Goal: Task Accomplishment & Management: Use online tool/utility

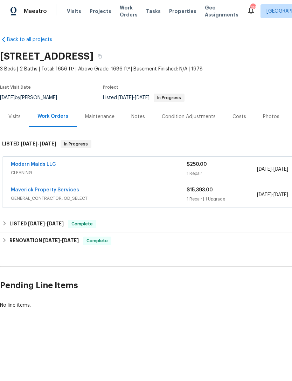
click at [270, 118] on div "Photos" at bounding box center [271, 116] width 16 height 7
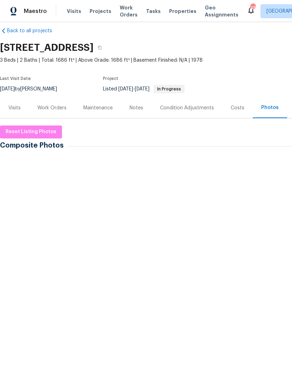
scroll to position [8, 0]
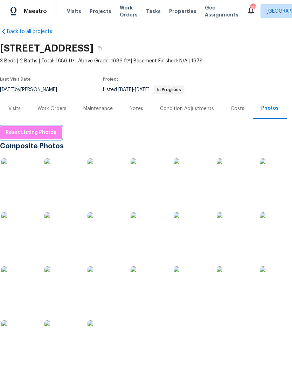
click at [31, 130] on span "Reset Listing Photos" at bounding box center [31, 132] width 51 height 9
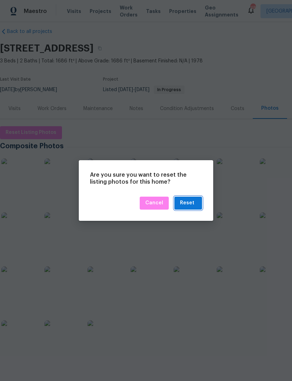
click at [198, 202] on button "Reset" at bounding box center [188, 202] width 28 height 13
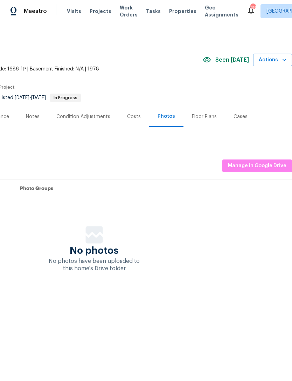
scroll to position [0, 104]
click at [268, 165] on span "Manage in Google Drive" at bounding box center [257, 165] width 58 height 9
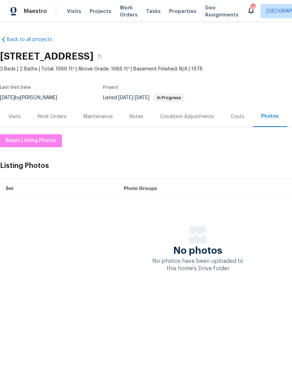
scroll to position [0, 0]
click at [43, 145] on button "Reset Listing Photos" at bounding box center [31, 140] width 62 height 13
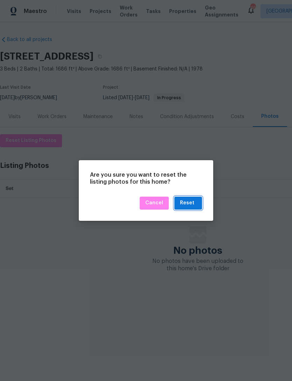
click at [190, 207] on div "Reset" at bounding box center [187, 203] width 14 height 9
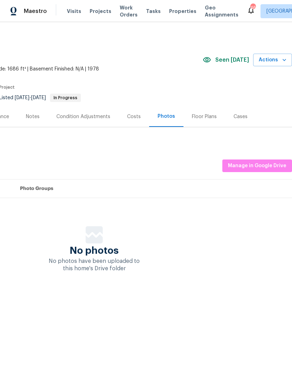
scroll to position [0, 104]
click at [267, 166] on span "Manage in Google Drive" at bounding box center [257, 165] width 58 height 9
click at [276, 166] on span "Manage in Google Drive" at bounding box center [257, 165] width 58 height 9
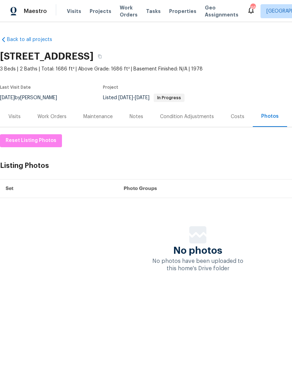
scroll to position [0, 0]
